Goal: Complete application form

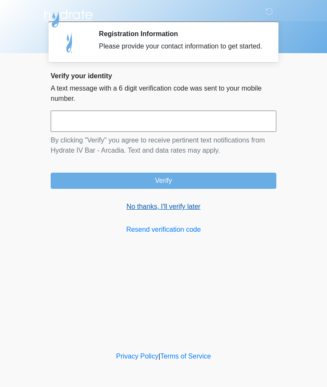
click at [169, 212] on link "No thanks, I'll verify later" at bounding box center [163, 207] width 225 height 10
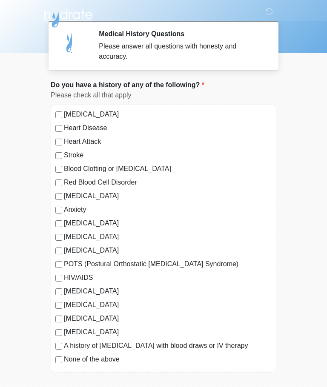
click at [84, 354] on label "None of the above" at bounding box center [168, 359] width 208 height 10
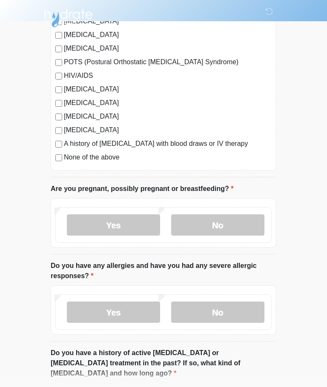
scroll to position [202, 0]
click at [245, 214] on label "No" at bounding box center [217, 224] width 93 height 21
click at [136, 316] on label "Yes" at bounding box center [113, 312] width 93 height 21
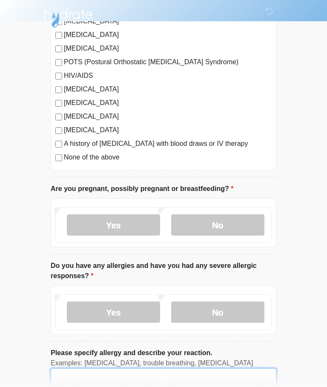
click at [156, 368] on textarea "Please specify allergy and describe your reaction." at bounding box center [163, 386] width 225 height 37
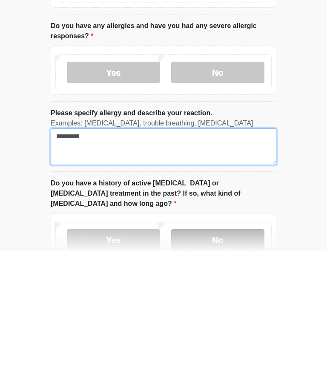
type textarea "********"
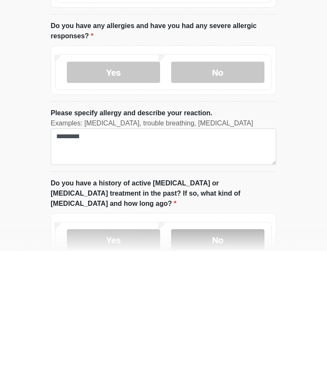
click at [232, 365] on label "No" at bounding box center [217, 375] width 93 height 21
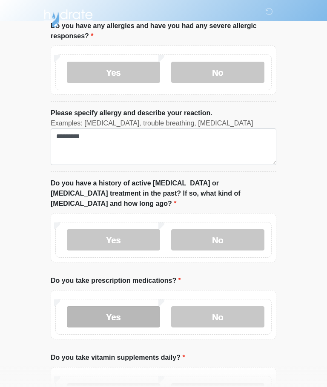
click at [128, 306] on label "Yes" at bounding box center [113, 316] width 93 height 21
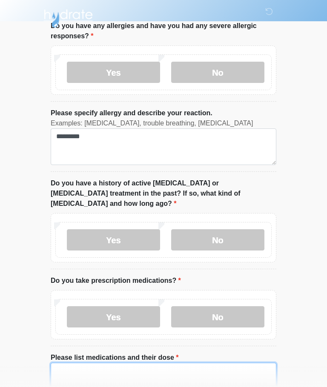
click at [163, 363] on textarea "Please list medications and their dose" at bounding box center [163, 381] width 225 height 37
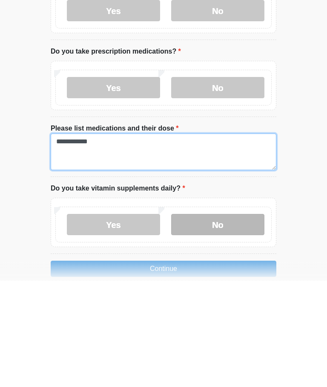
type textarea "**********"
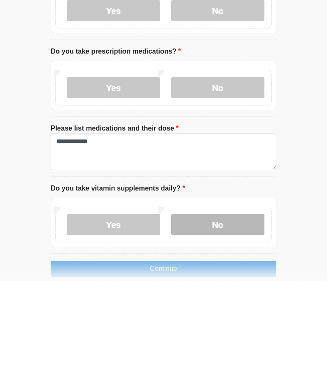
click at [246, 321] on label "No" at bounding box center [217, 331] width 93 height 21
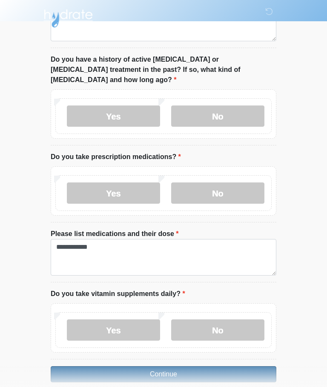
click at [242, 366] on button "Continue" at bounding box center [163, 374] width 225 height 16
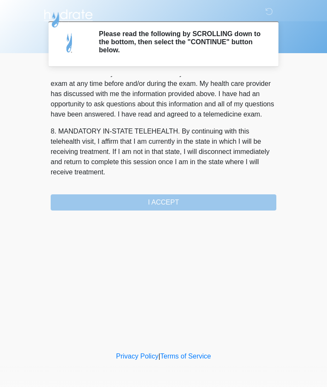
scroll to position [385, 0]
click at [248, 196] on button "I ACCEPT" at bounding box center [163, 202] width 225 height 16
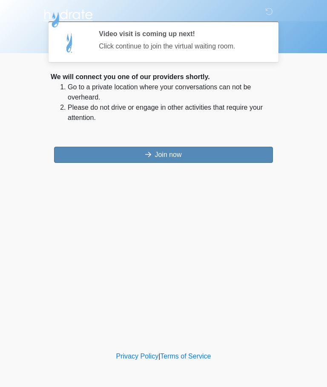
click at [234, 150] on button "Join now" at bounding box center [163, 155] width 219 height 16
